Goal: Information Seeking & Learning: Learn about a topic

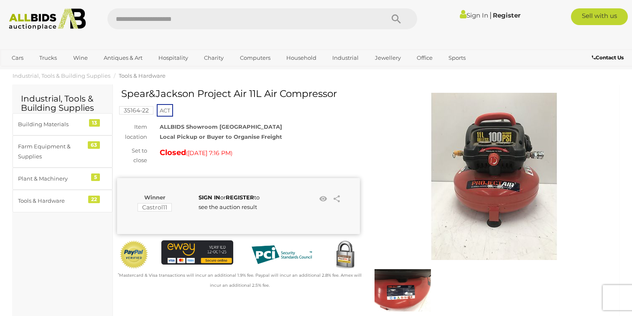
scroll to position [8, 0]
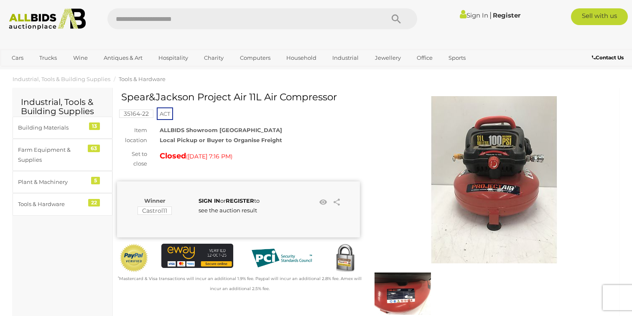
click at [483, 158] on img at bounding box center [493, 179] width 167 height 167
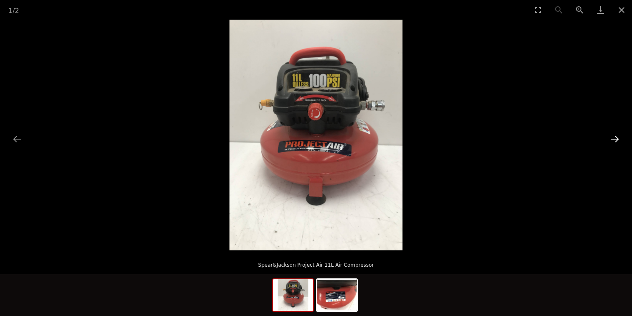
click at [617, 138] on button "Next slide" at bounding box center [615, 139] width 18 height 16
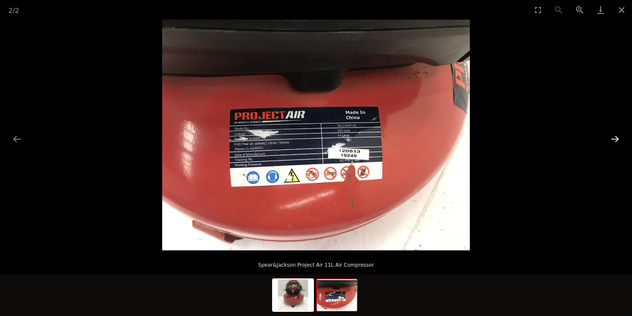
click at [618, 138] on button "Next slide" at bounding box center [615, 139] width 18 height 16
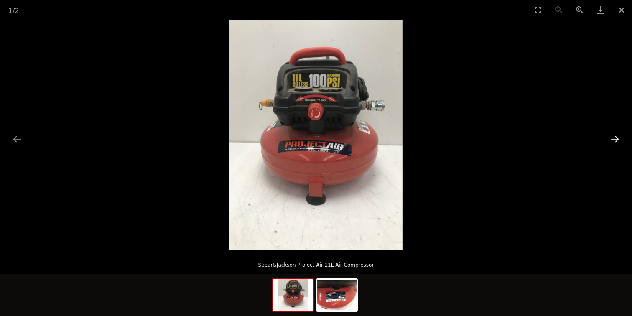
click at [618, 138] on button "Next slide" at bounding box center [615, 139] width 18 height 16
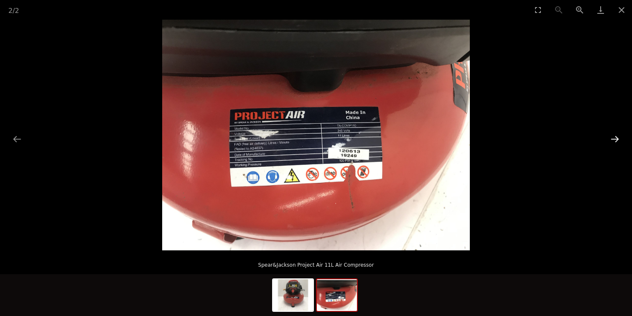
click at [618, 138] on button "Next slide" at bounding box center [615, 139] width 18 height 16
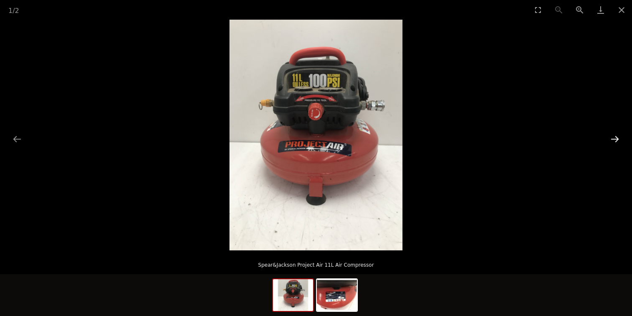
click at [618, 138] on button "Next slide" at bounding box center [615, 139] width 18 height 16
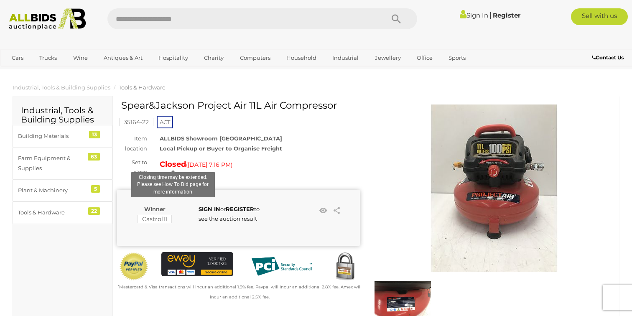
click at [185, 163] on strong "Closed" at bounding box center [173, 164] width 26 height 9
